Goal: Information Seeking & Learning: Learn about a topic

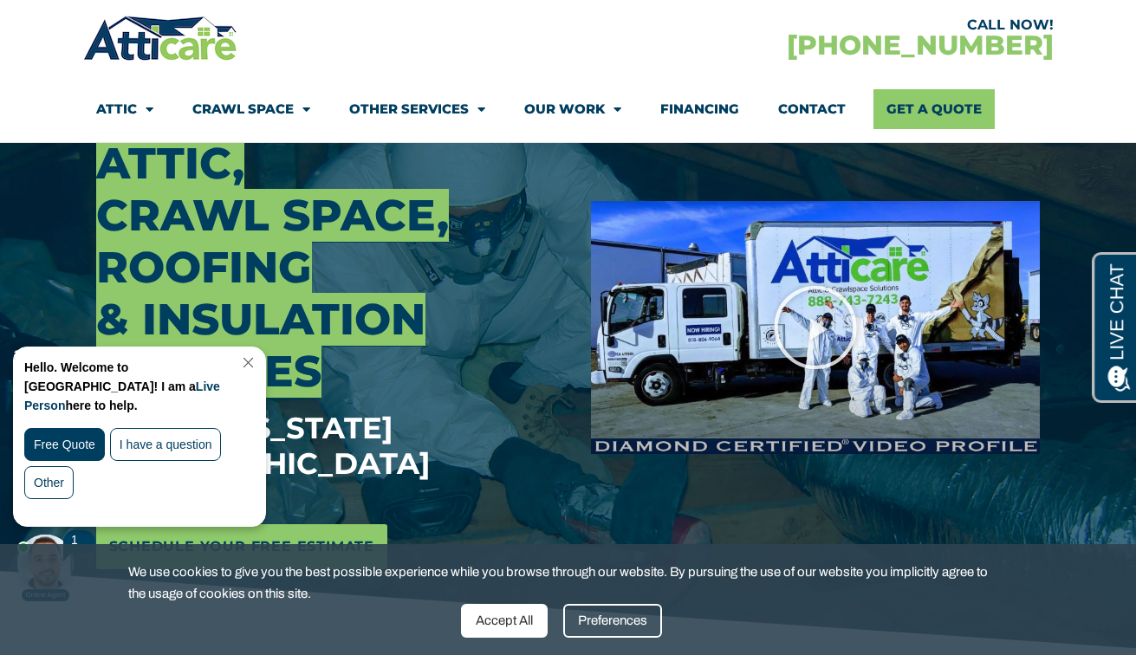
scroll to position [426, 0]
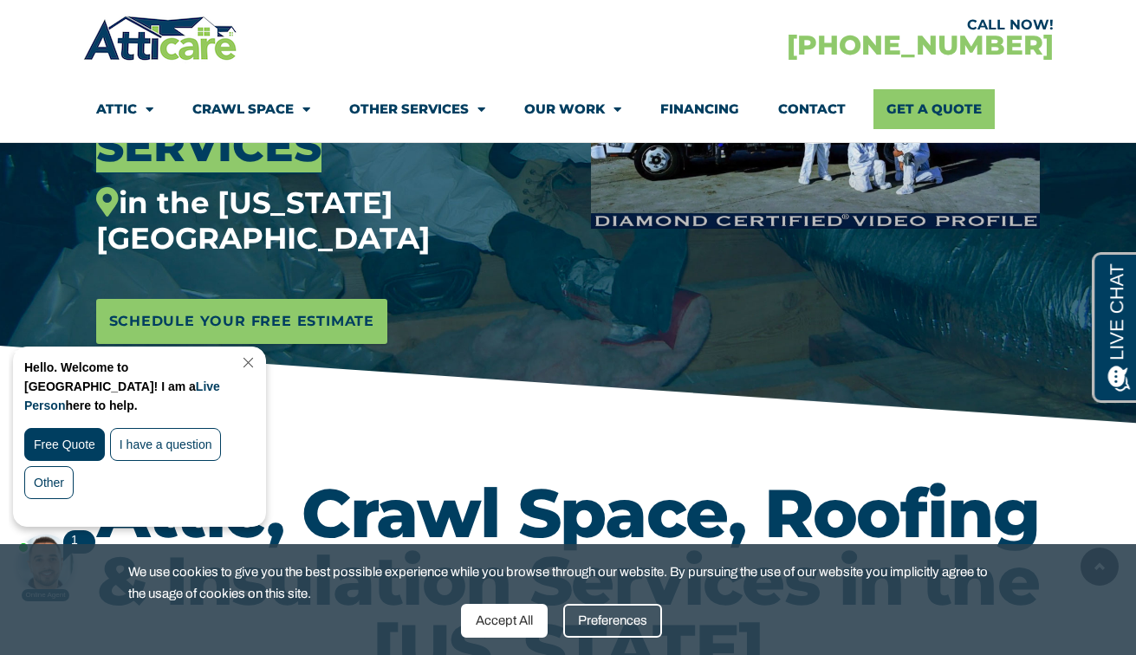
click at [258, 361] on link "Close Chat" at bounding box center [246, 362] width 23 height 13
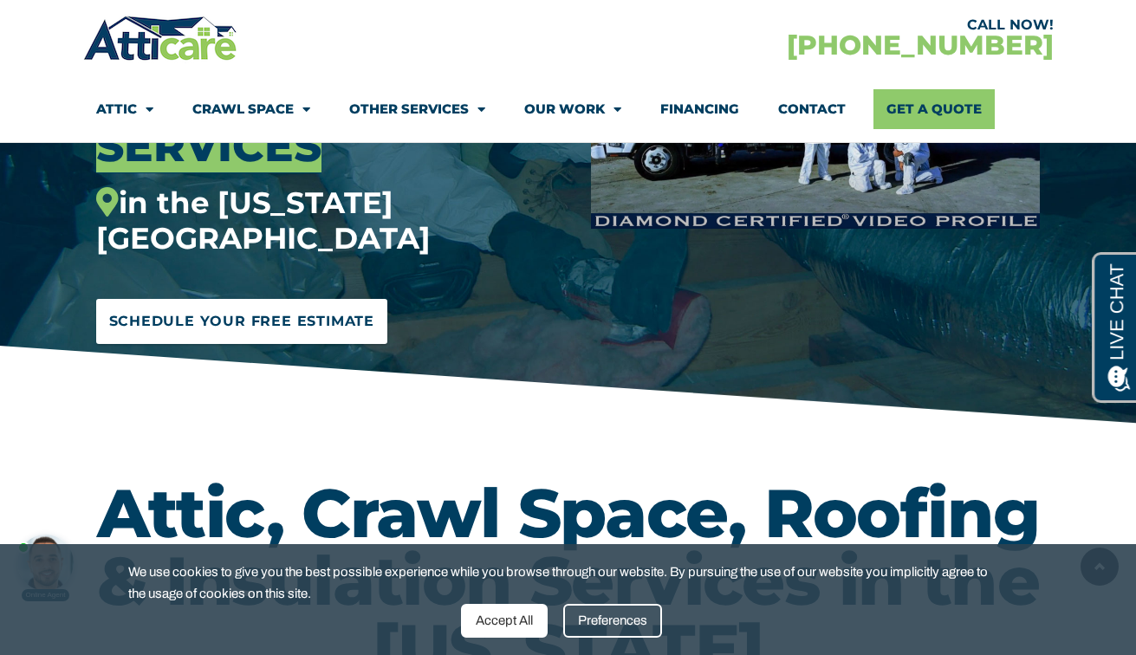
click at [269, 308] on span "Schedule Your Free Estimate" at bounding box center [242, 322] width 266 height 28
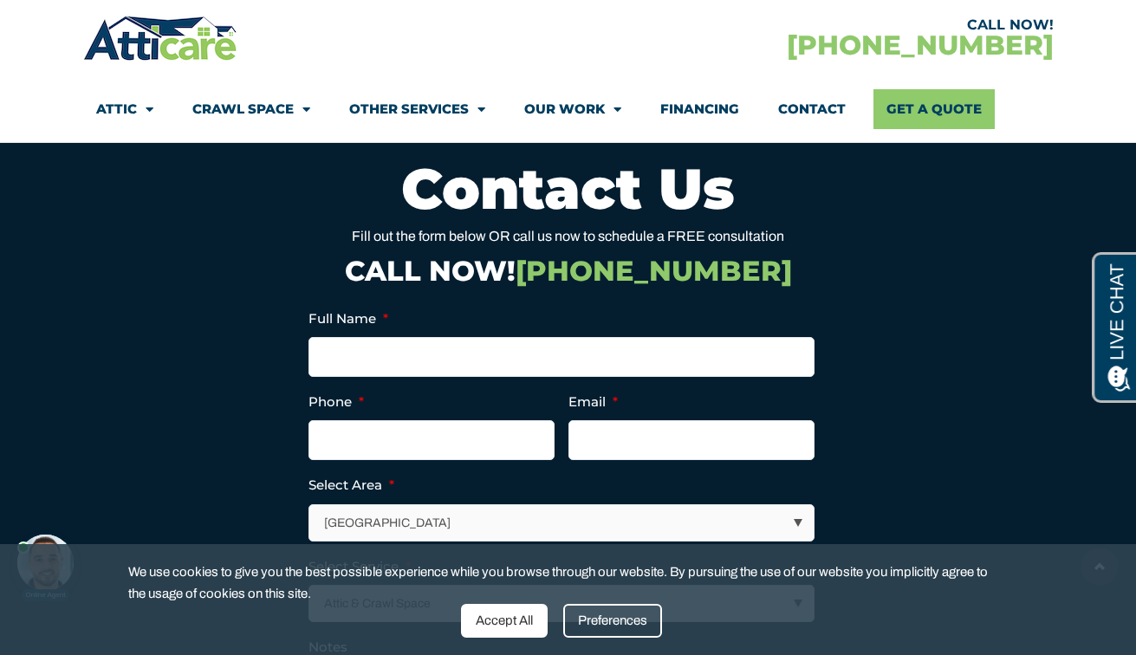
scroll to position [8608, 0]
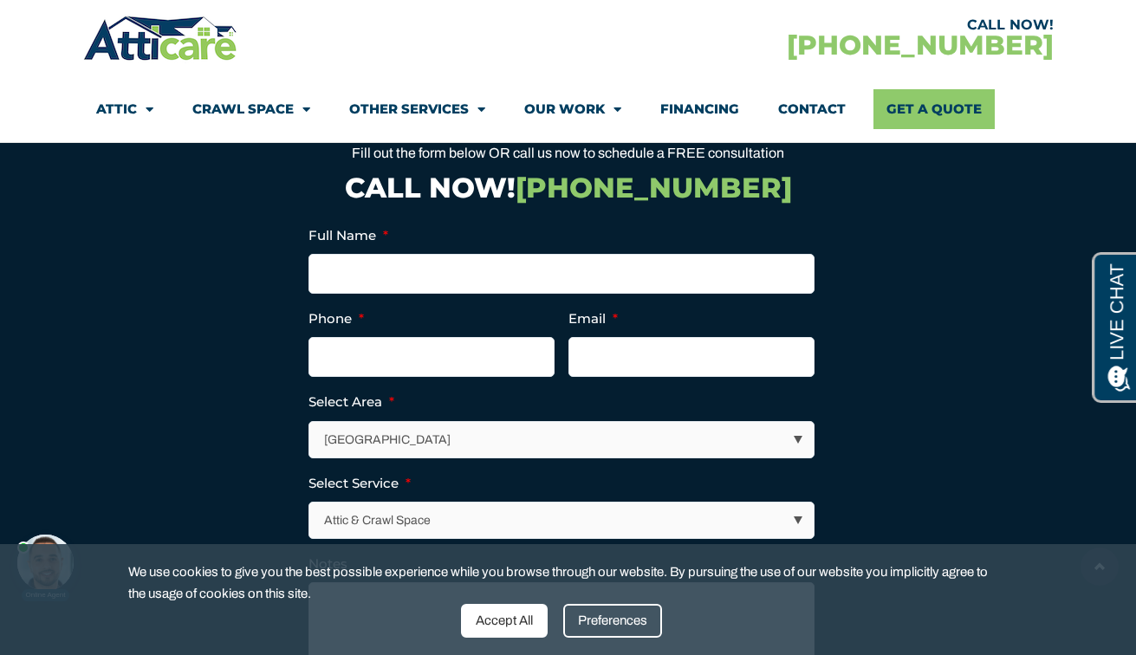
click at [363, 422] on select "Los Angeles Area San Francisco Bay Area New Jersey / New York Area Other Areas" at bounding box center [562, 440] width 504 height 36
select select "[US_STATE] / [US_STATE][GEOGRAPHIC_DATA]"
click at [384, 503] on select "Attic & Crawl Space Insulation Roofing Solar Energy Other Services" at bounding box center [562, 521] width 504 height 36
select select "Insulation"
click at [378, 553] on li "Notes" at bounding box center [569, 611] width 520 height 116
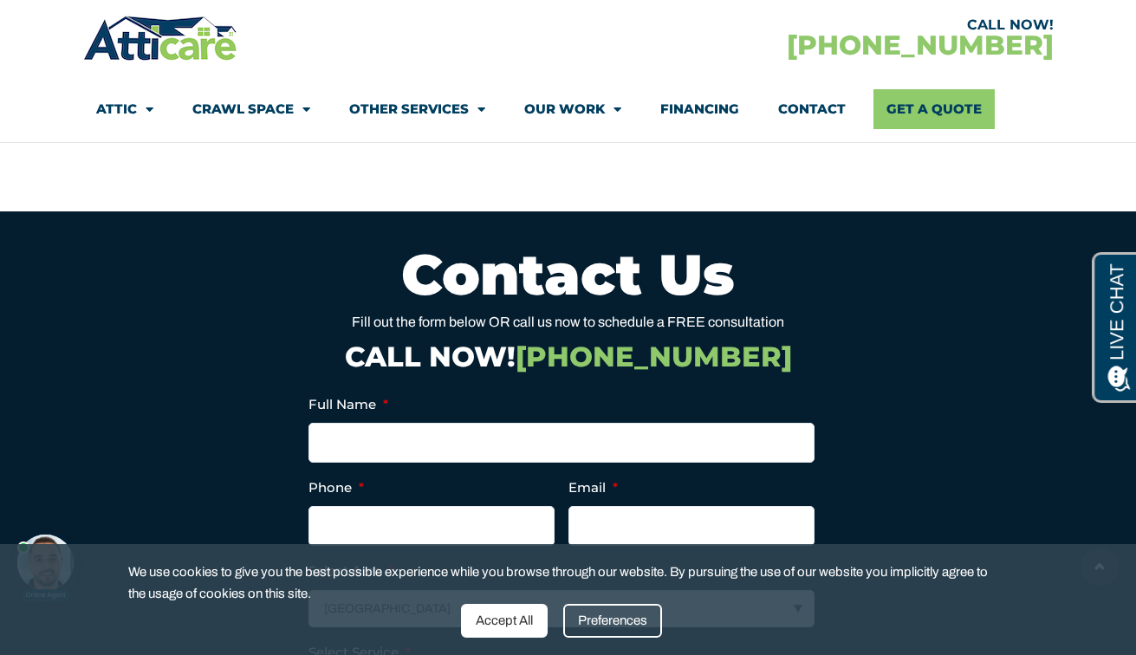
scroll to position [8441, 0]
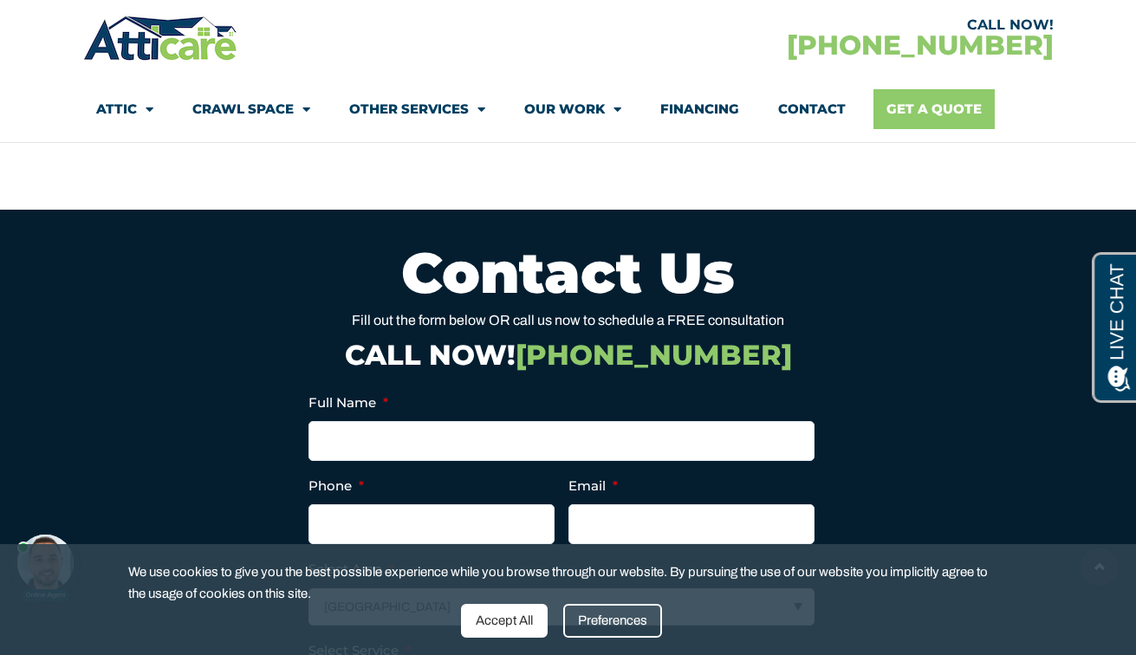
click at [916, 114] on link "Get A Quote" at bounding box center [934, 109] width 121 height 40
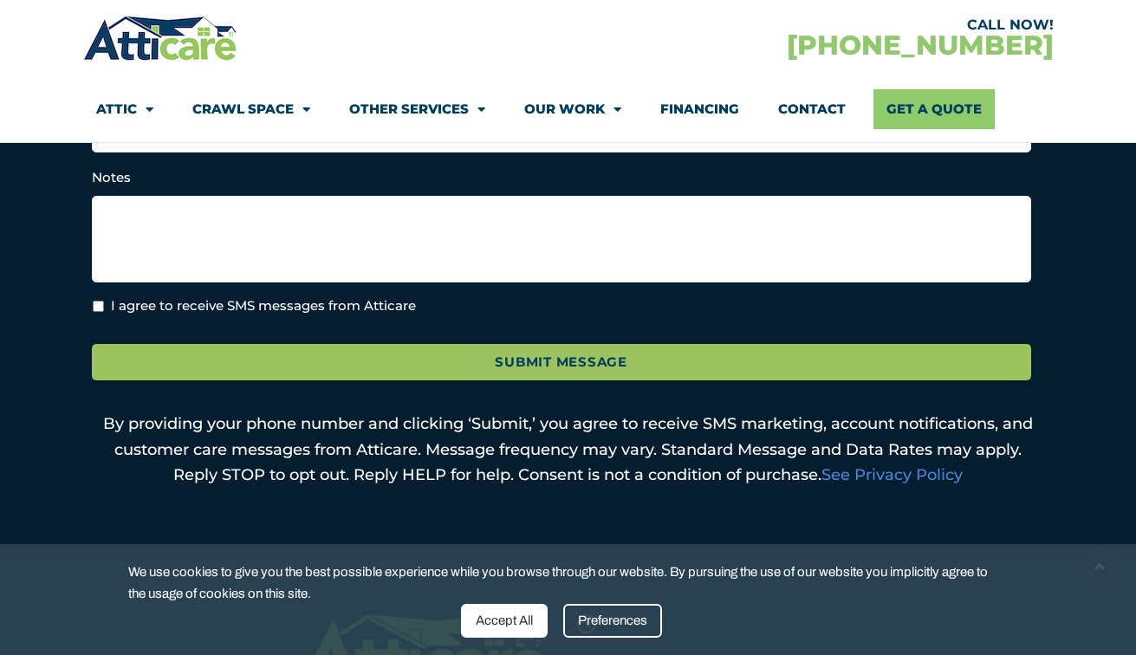
scroll to position [647, 0]
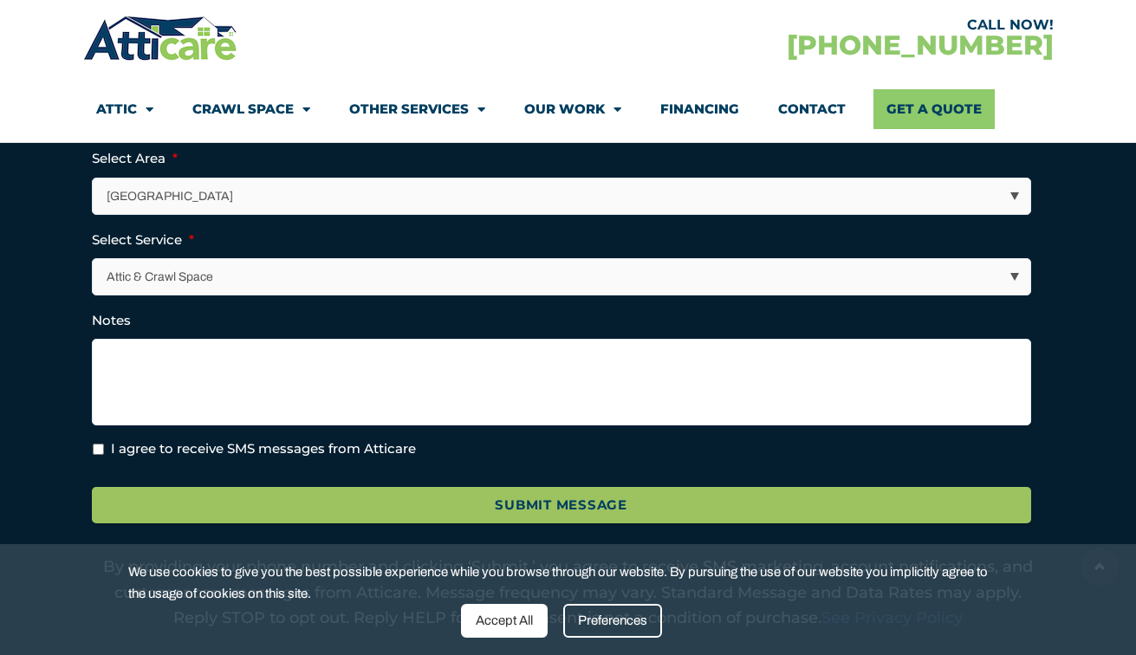
click at [326, 283] on select "Attic & Crawl Space Insulation Roofing Solar Energy Other Services" at bounding box center [562, 277] width 938 height 36
select select "Insulation"
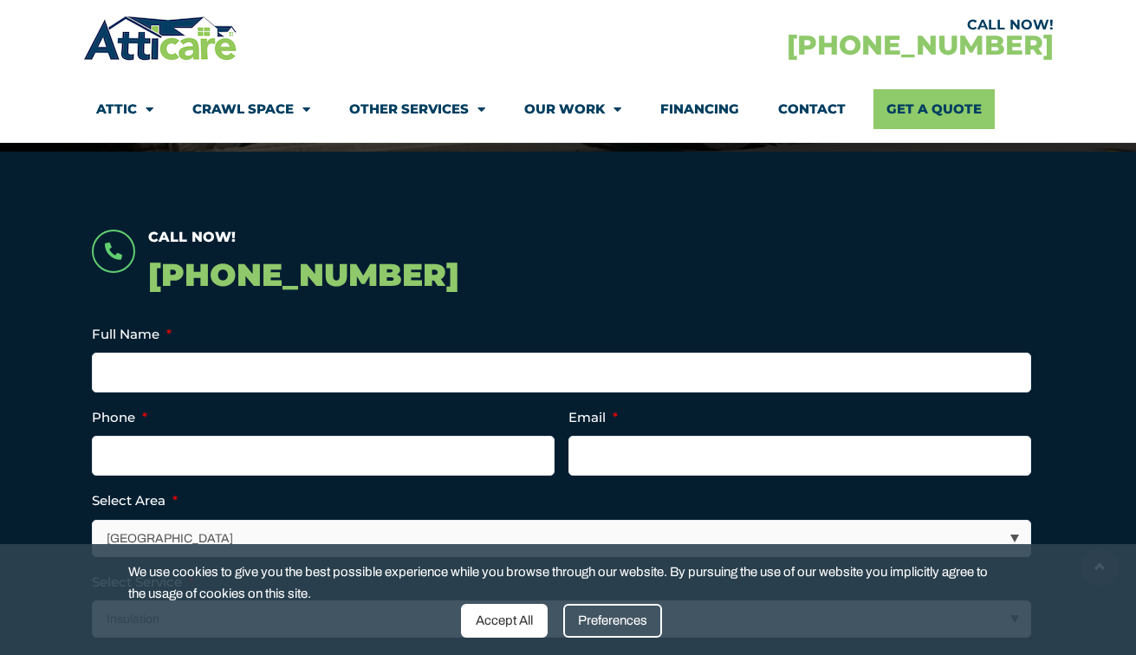
scroll to position [0, 0]
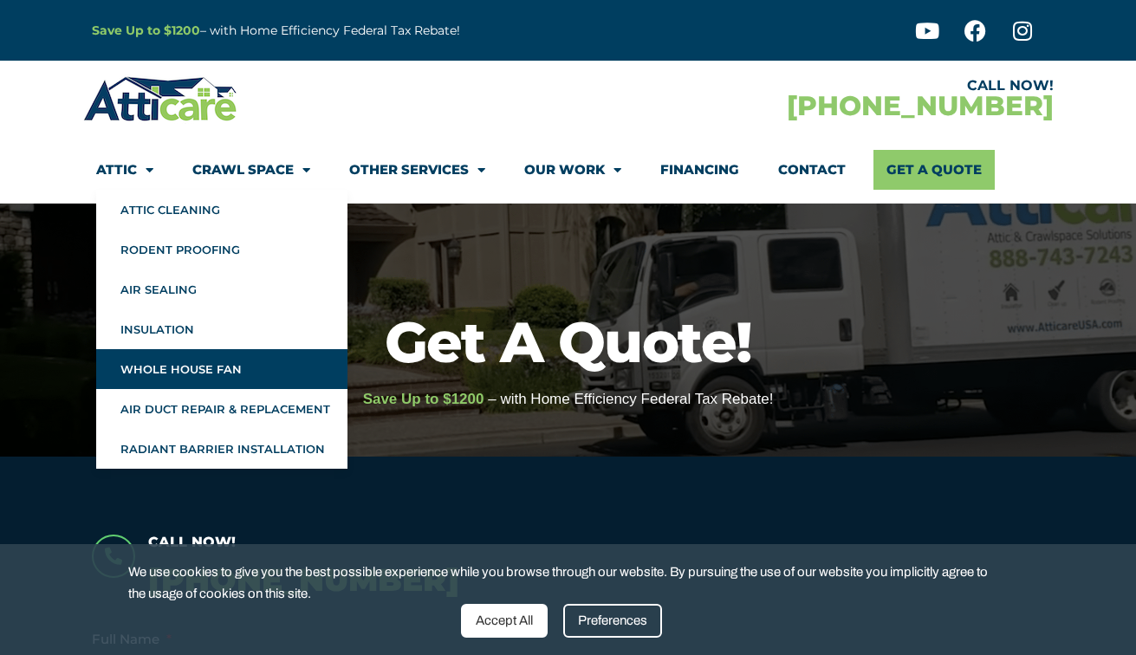
click at [151, 365] on link "Whole House Fan" at bounding box center [221, 369] width 251 height 40
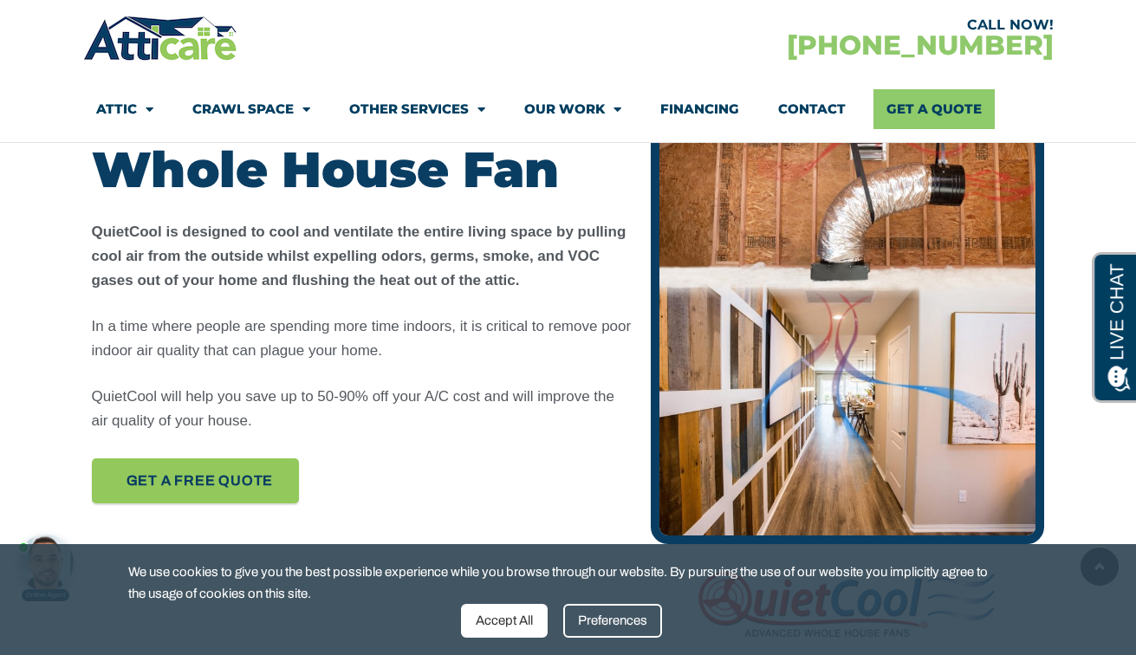
scroll to position [825, 0]
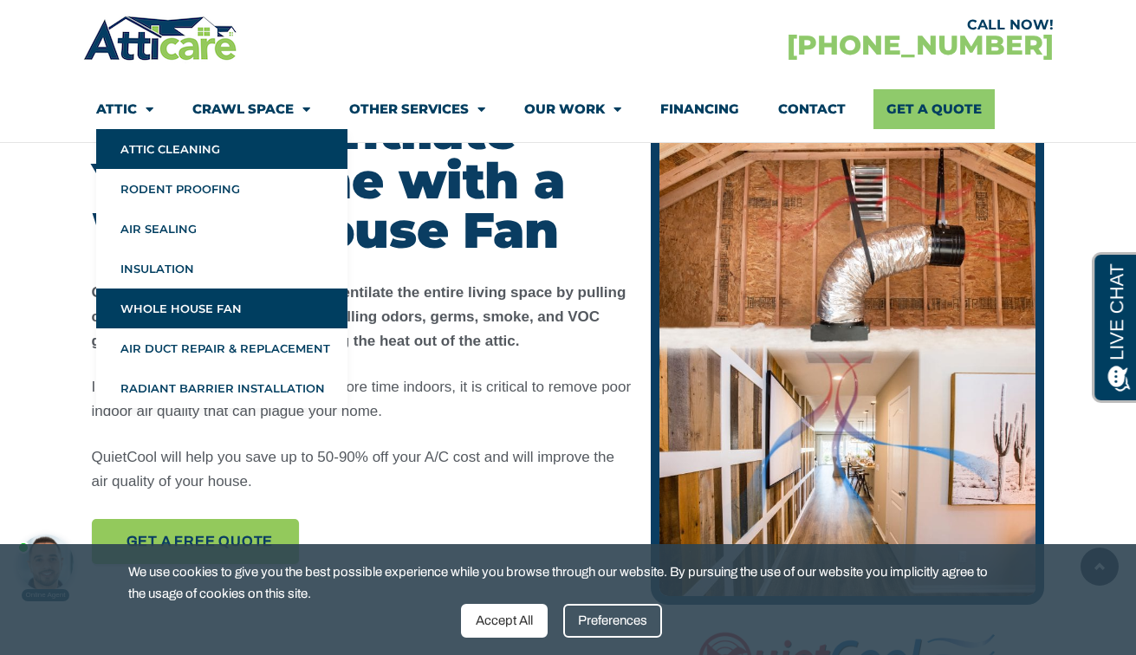
click at [190, 159] on link "Attic Cleaning" at bounding box center [221, 149] width 251 height 40
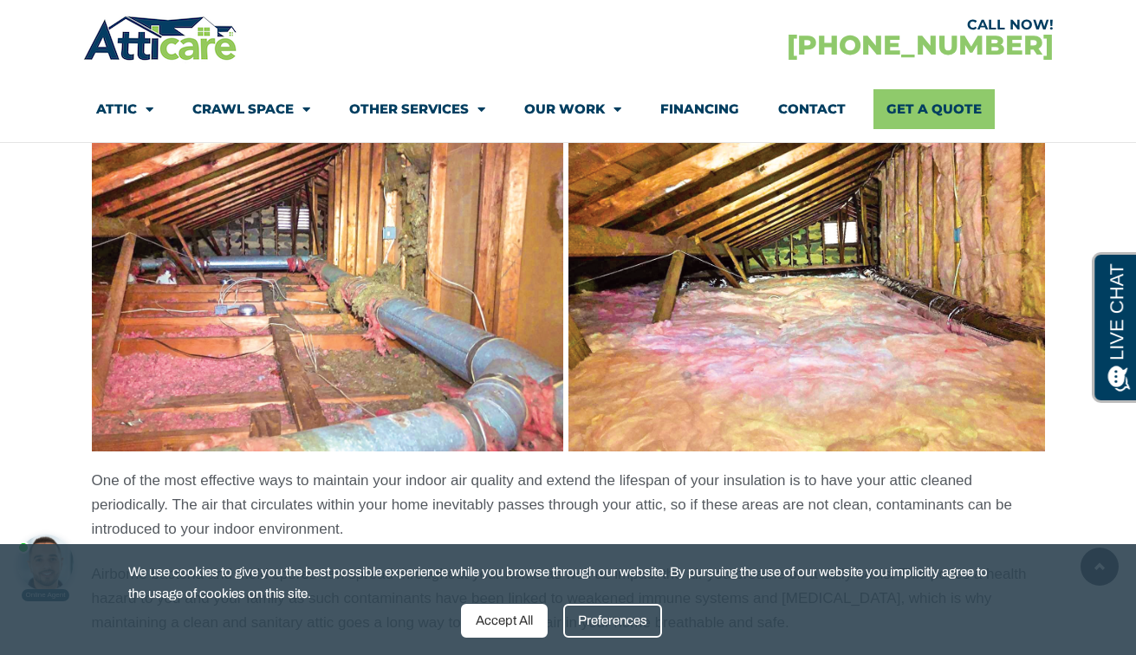
scroll to position [1237, 0]
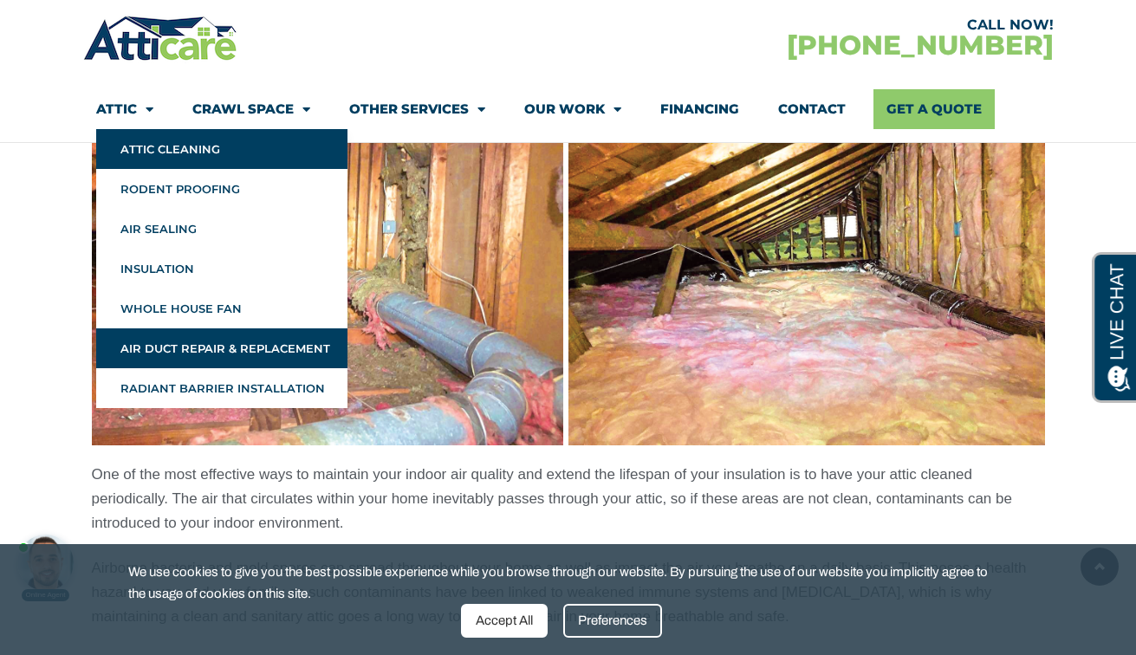
click at [210, 348] on link "Air Duct Repair & Replacement" at bounding box center [221, 348] width 251 height 40
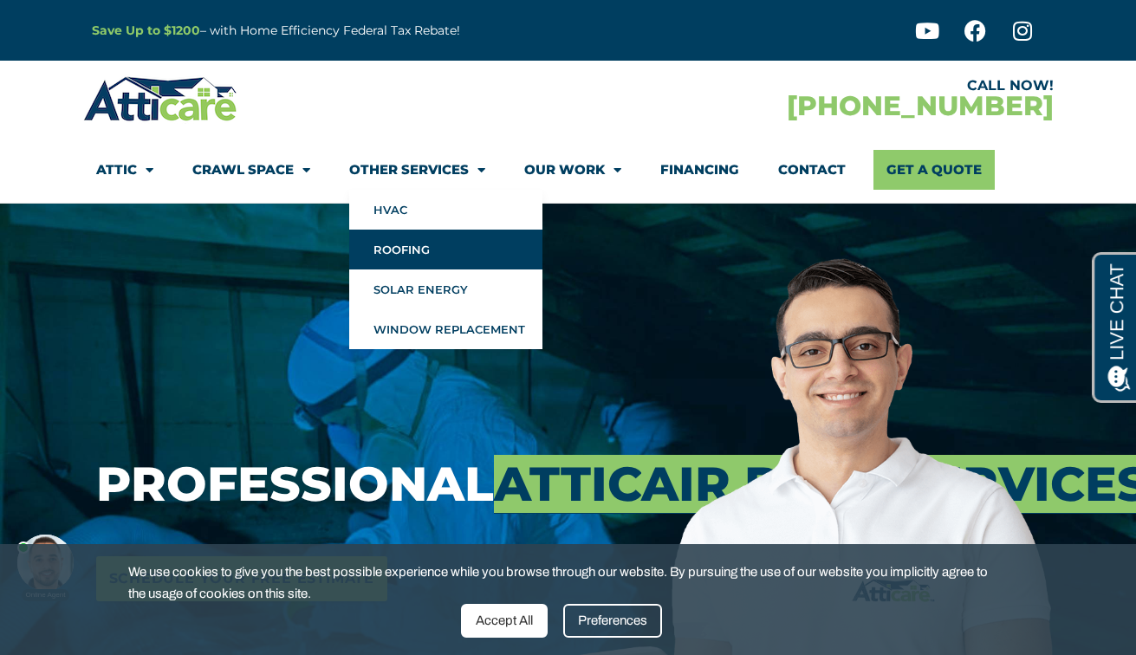
click at [404, 247] on link "Roofing" at bounding box center [445, 250] width 193 height 40
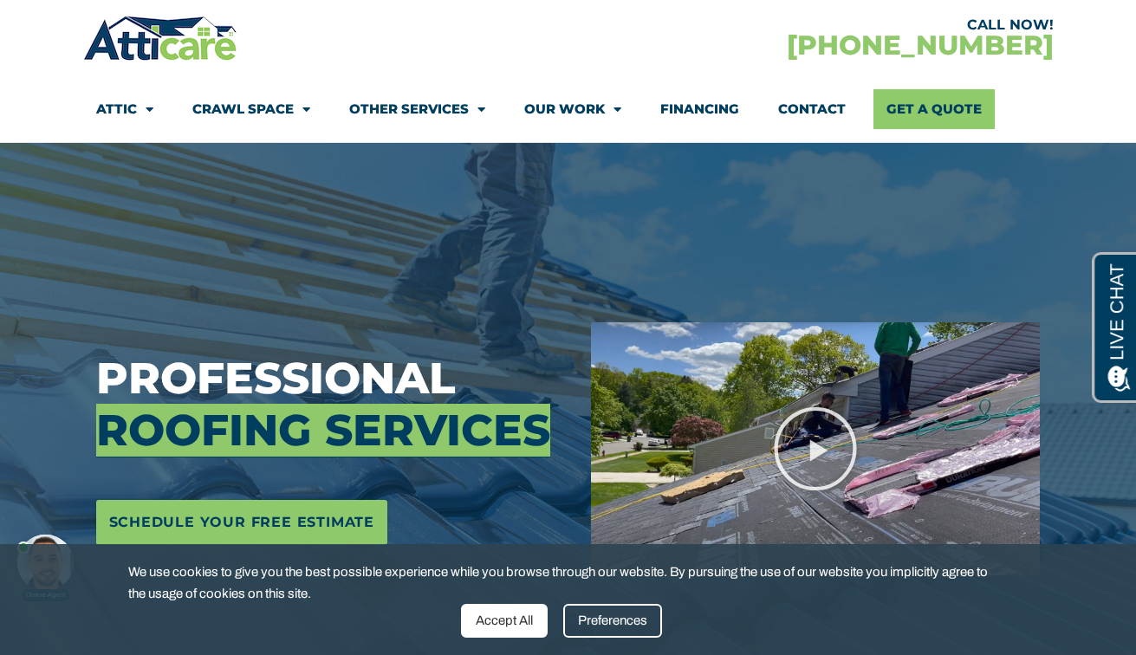
scroll to position [79, 0]
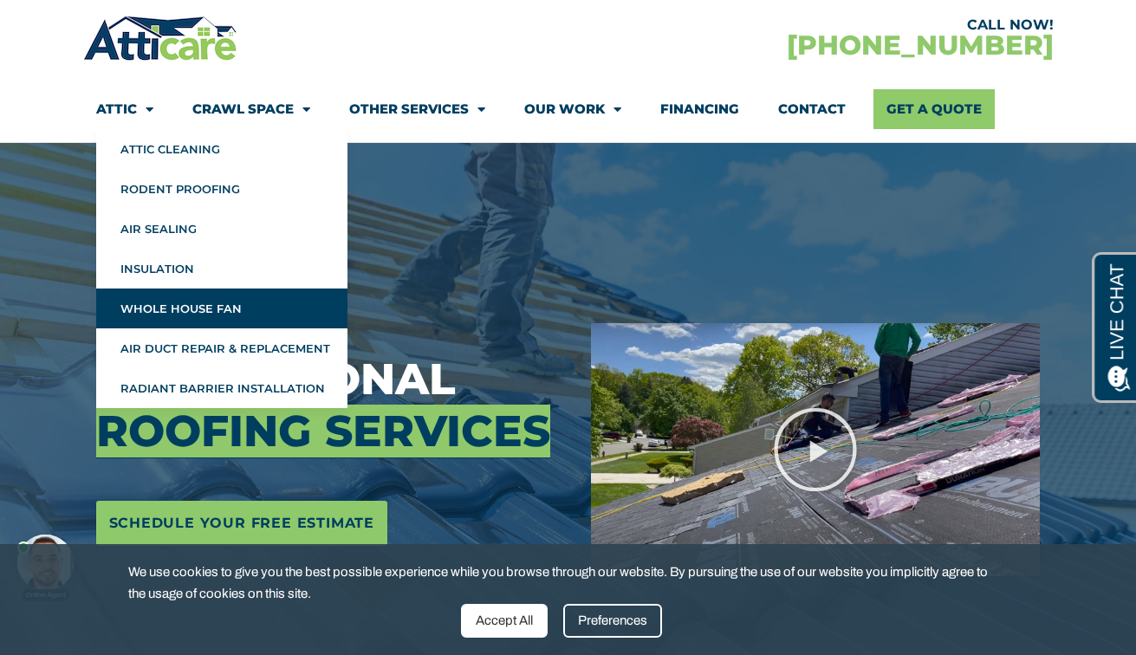
click at [141, 321] on link "Whole House Fan" at bounding box center [221, 309] width 251 height 40
